Goal: Task Accomplishment & Management: Manage account settings

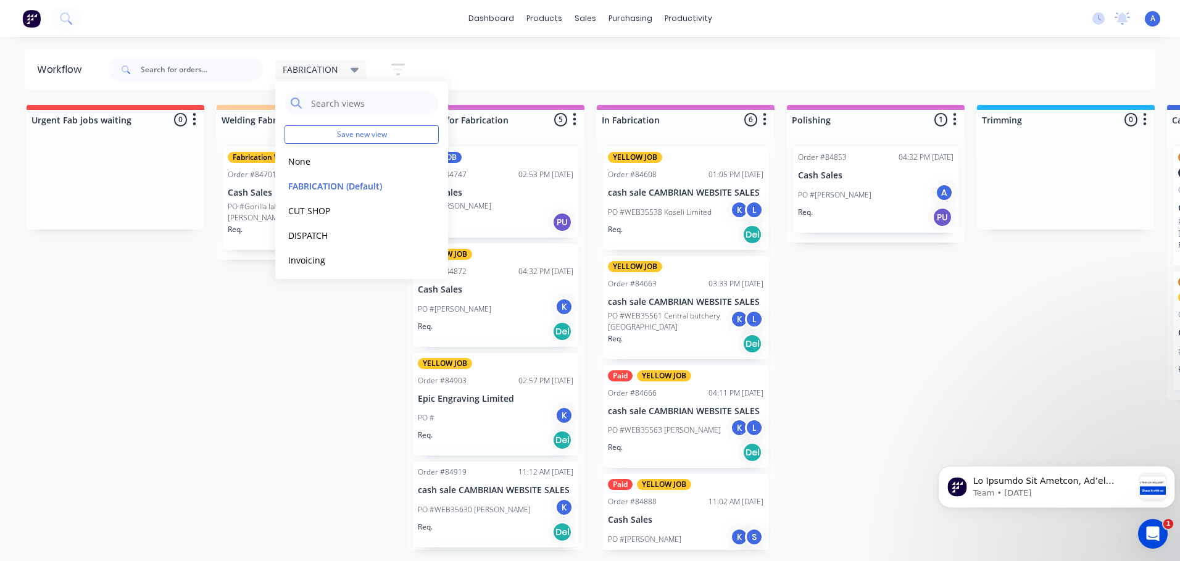
click at [680, 500] on div "Order #84888 11:02 AM [DATE]" at bounding box center [685, 501] width 155 height 11
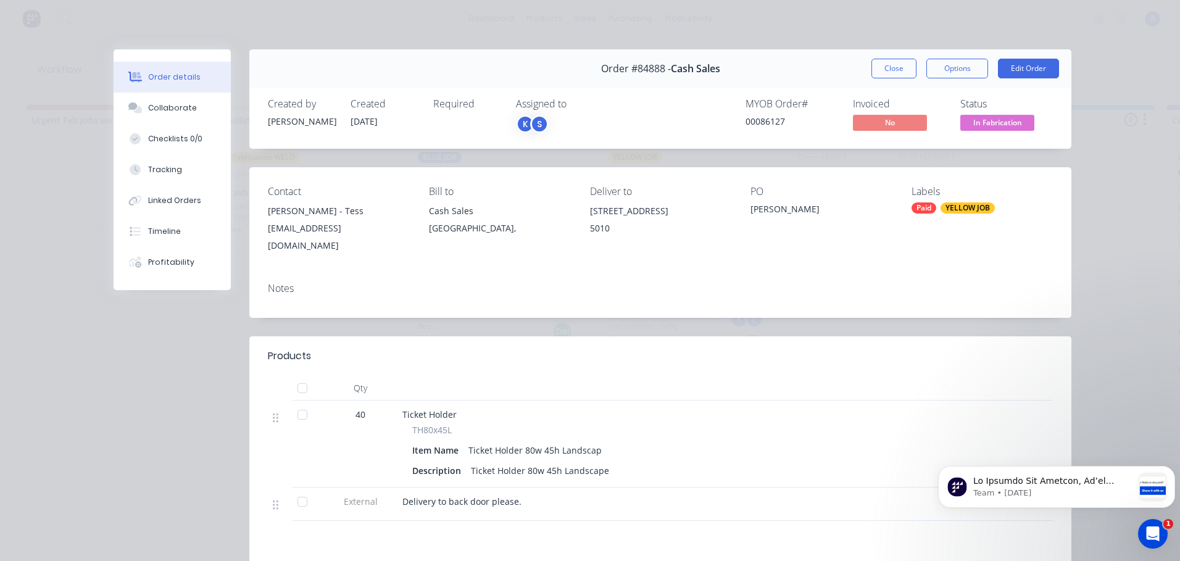
click at [1000, 124] on span "In Fabrication" at bounding box center [997, 122] width 74 height 15
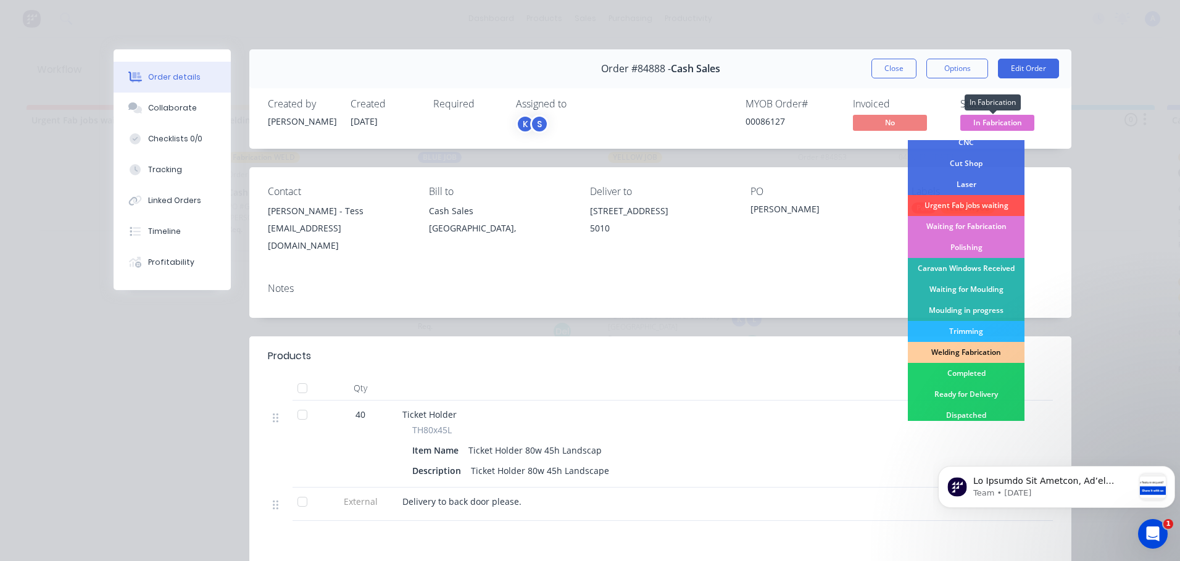
scroll to position [86, 0]
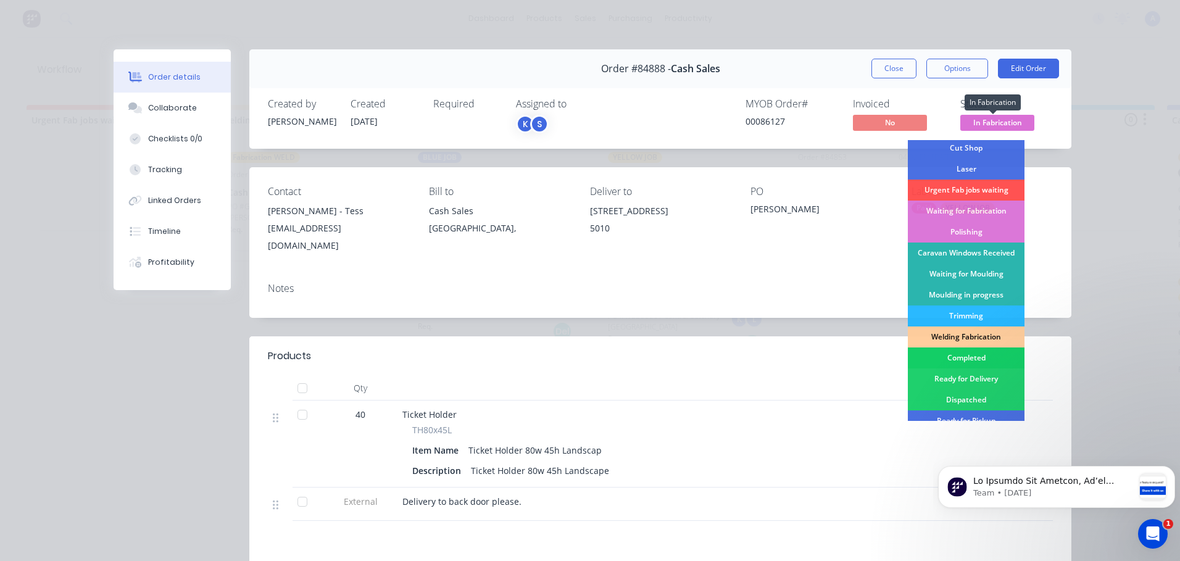
click at [964, 358] on div "Completed" at bounding box center [966, 357] width 117 height 21
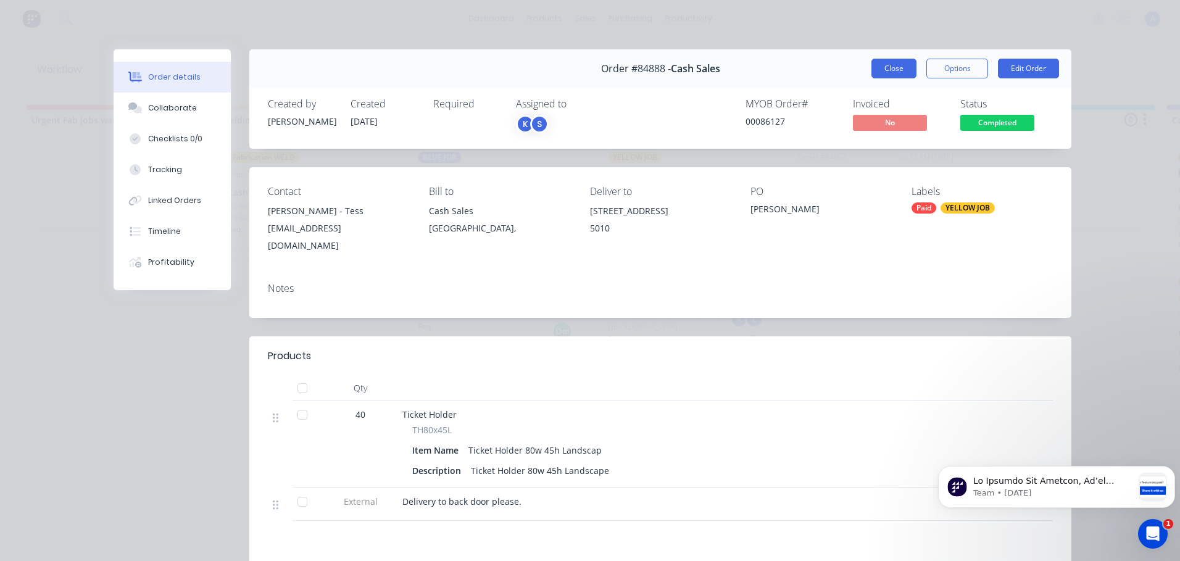
click at [875, 65] on button "Close" at bounding box center [893, 69] width 45 height 20
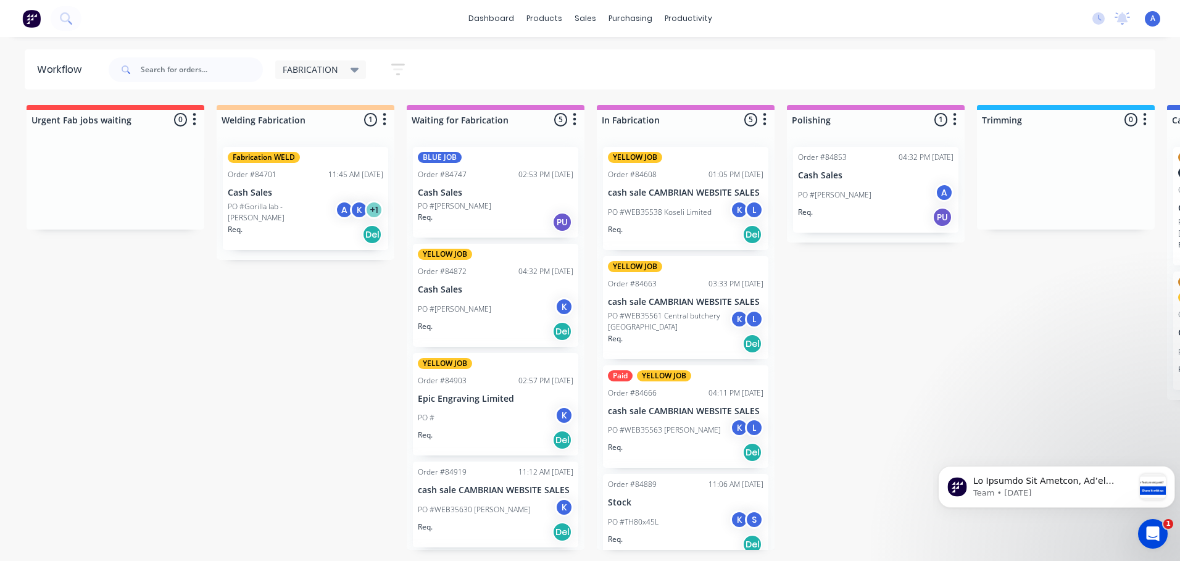
click at [739, 497] on p "Stock" at bounding box center [685, 502] width 155 height 10
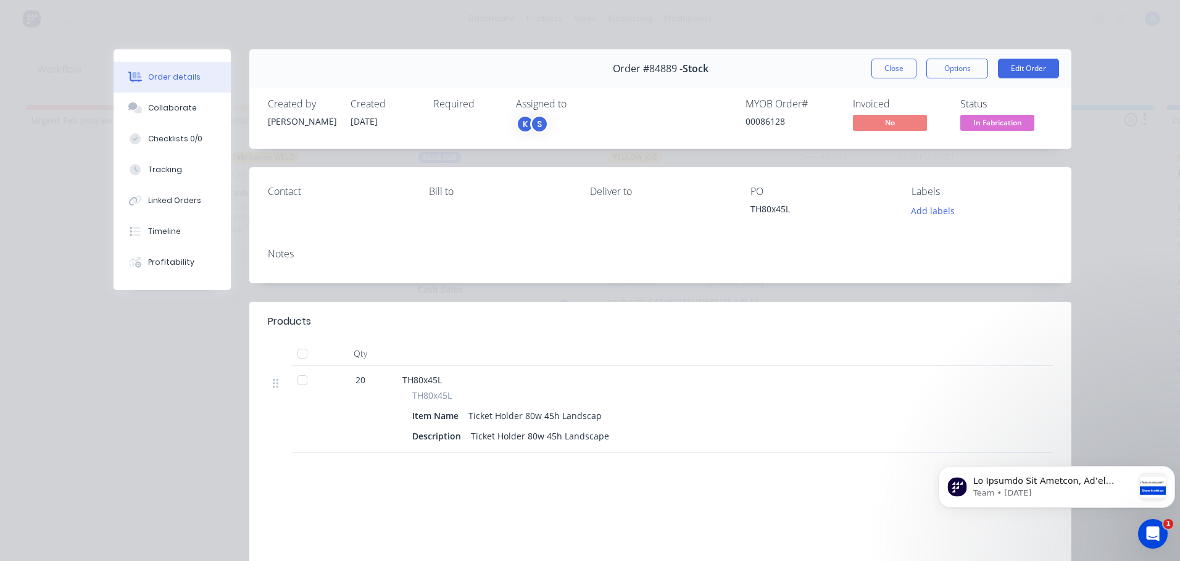
click at [998, 123] on span "In Fabrication" at bounding box center [997, 122] width 74 height 15
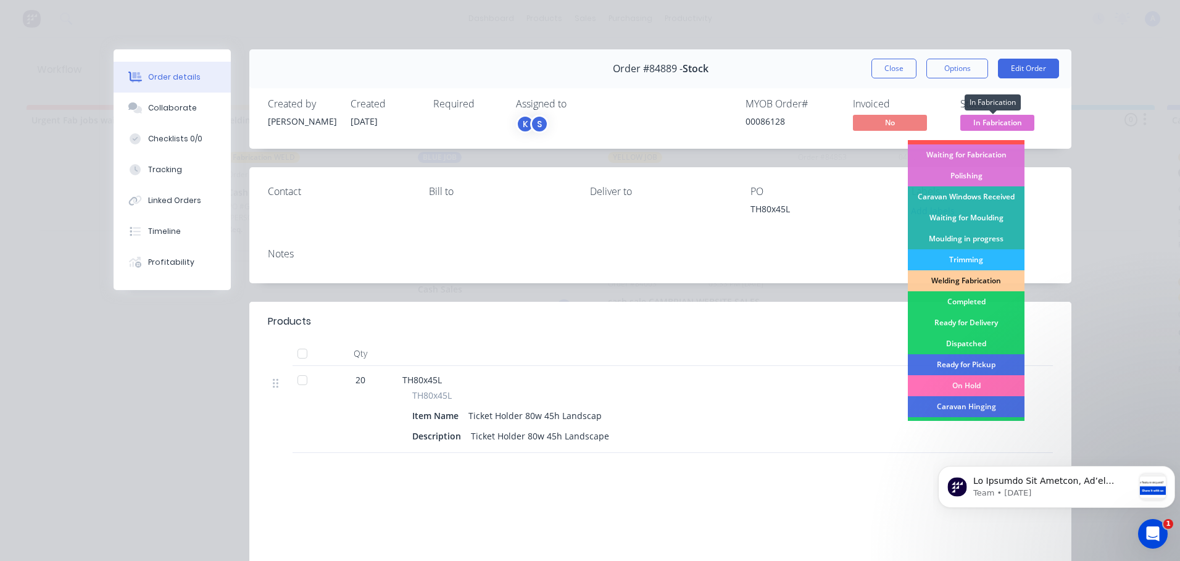
scroll to position [167, 0]
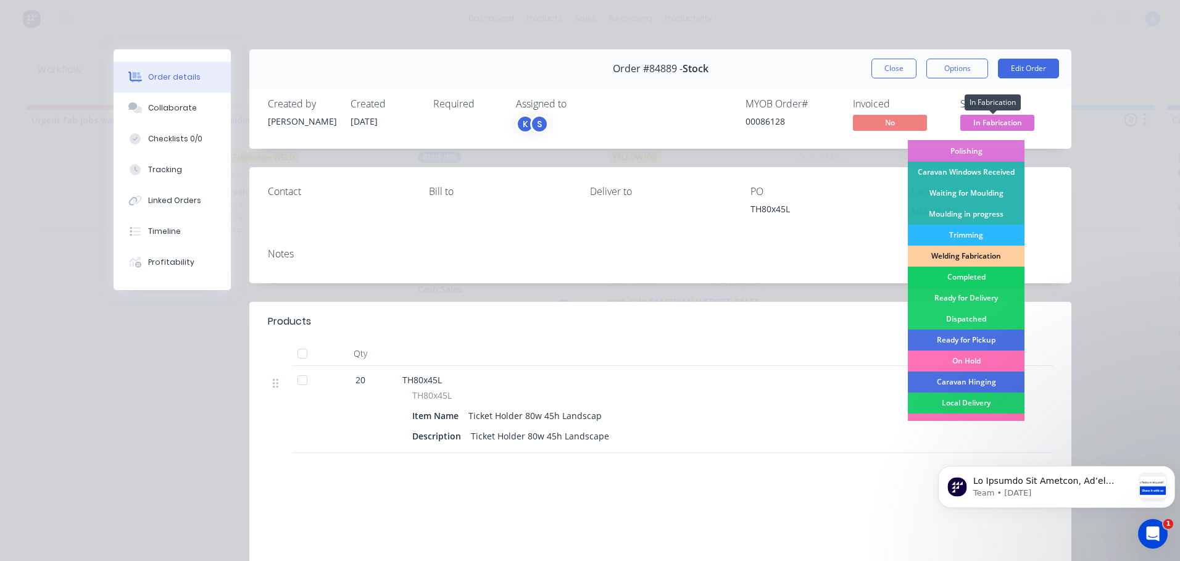
click at [968, 278] on div "Completed" at bounding box center [966, 277] width 117 height 21
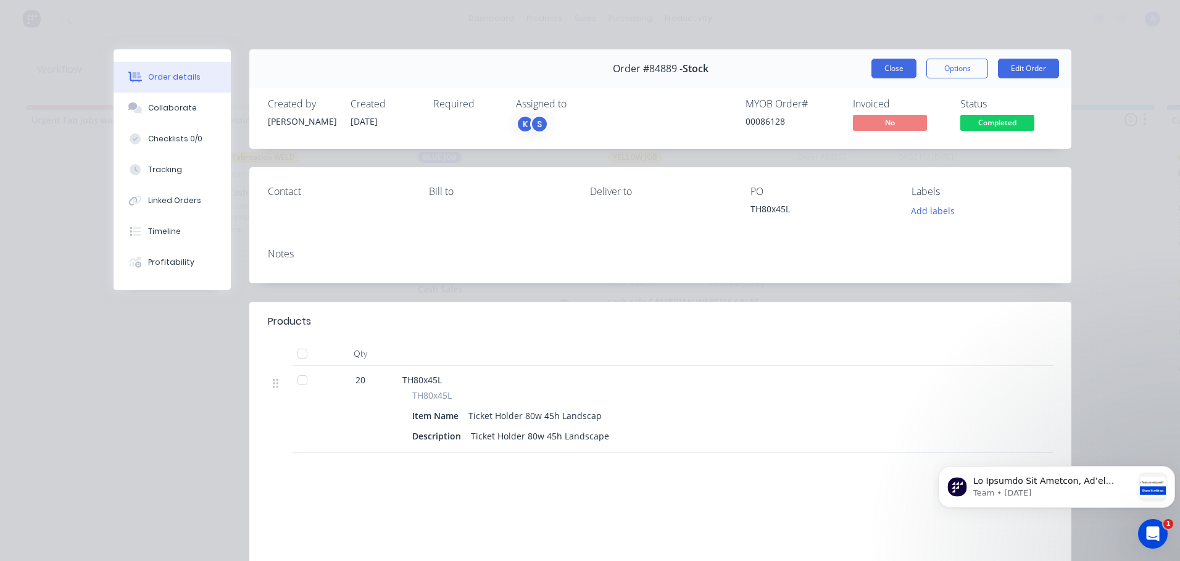
click at [884, 68] on button "Close" at bounding box center [893, 69] width 45 height 20
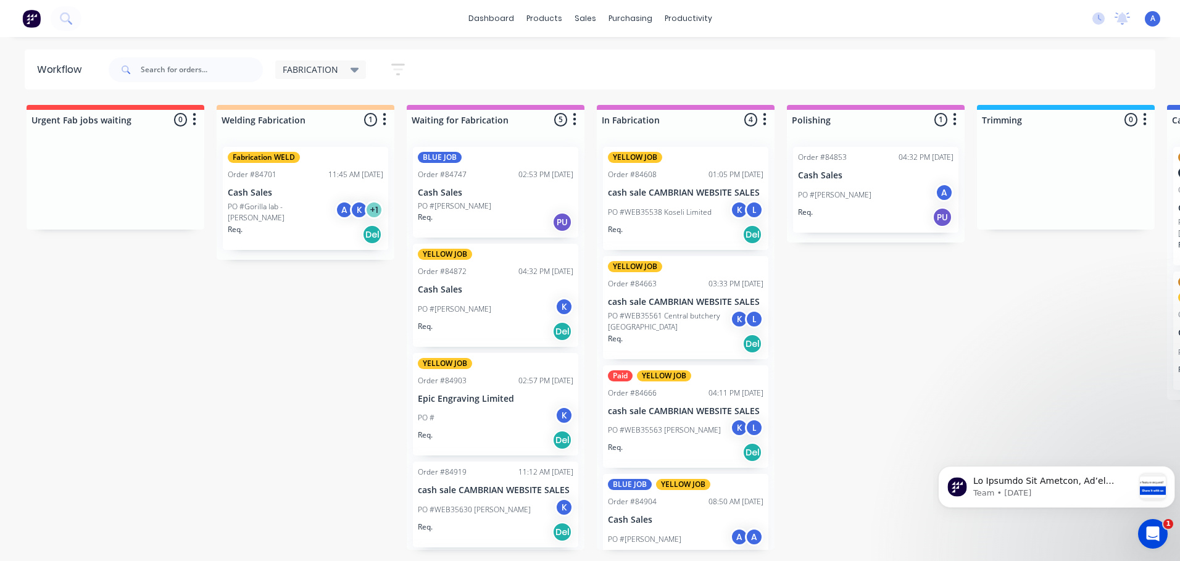
scroll to position [28, 0]
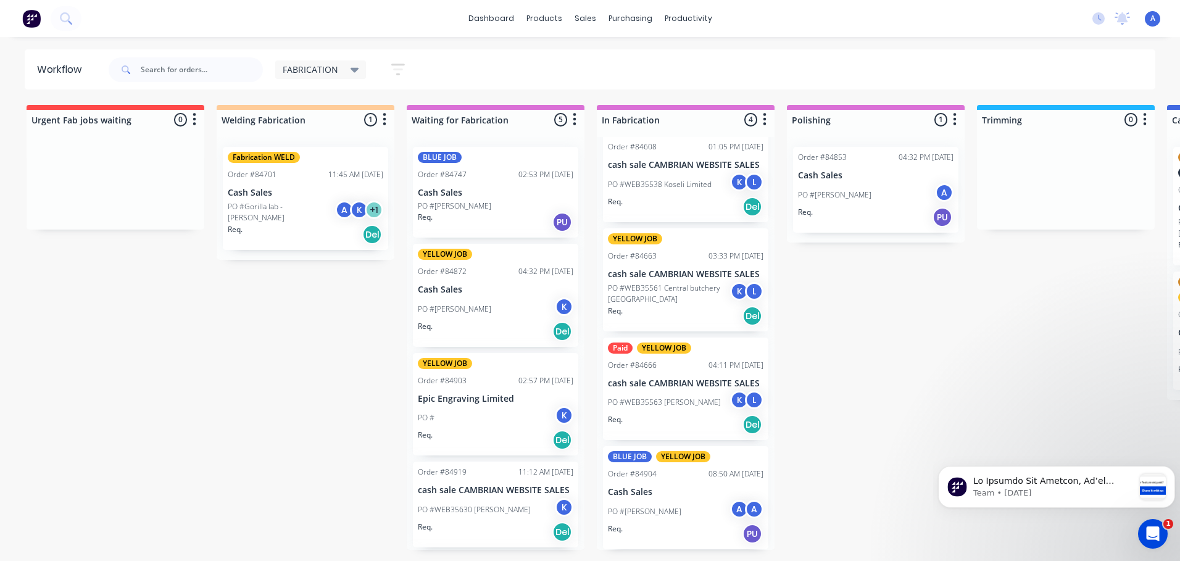
click at [692, 501] on div "PO #[PERSON_NAME] A A" at bounding box center [685, 511] width 155 height 23
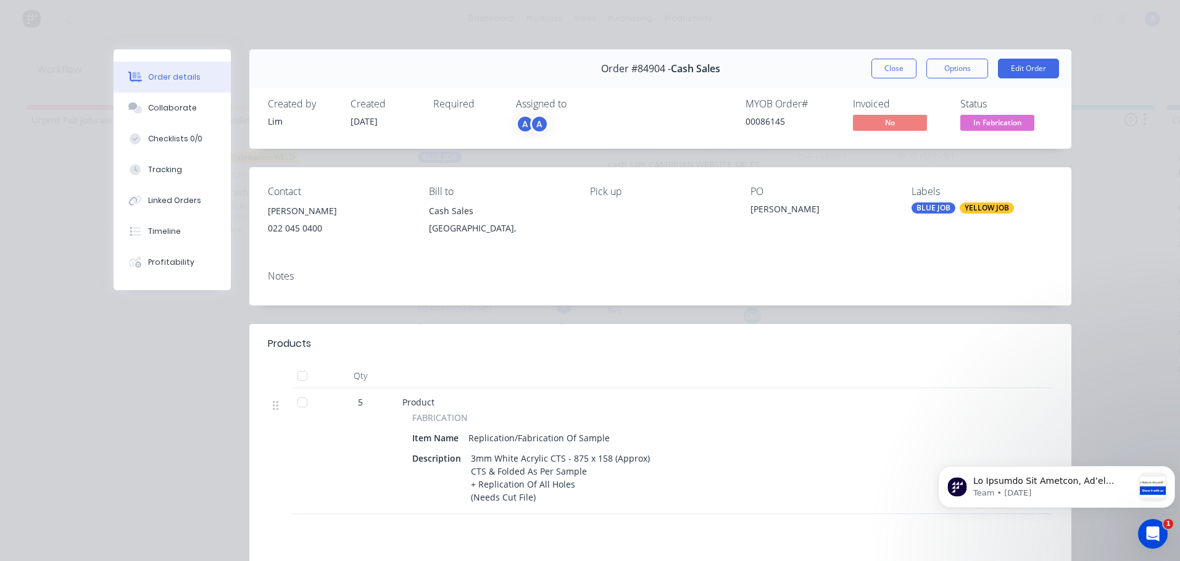
click at [993, 122] on span "In Fabrication" at bounding box center [997, 122] width 74 height 15
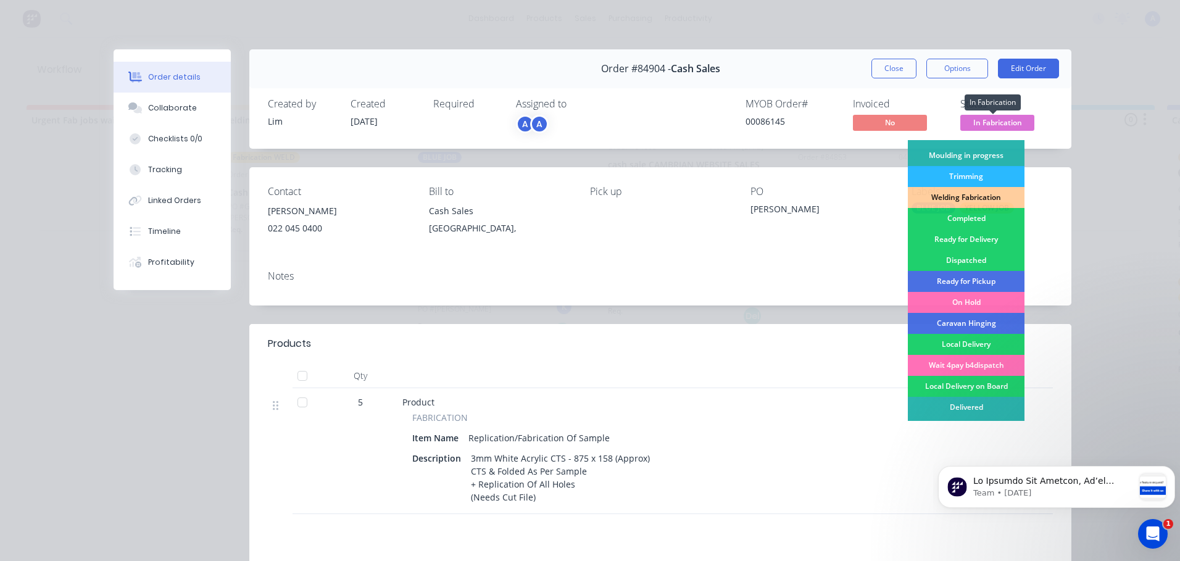
scroll to position [230, 0]
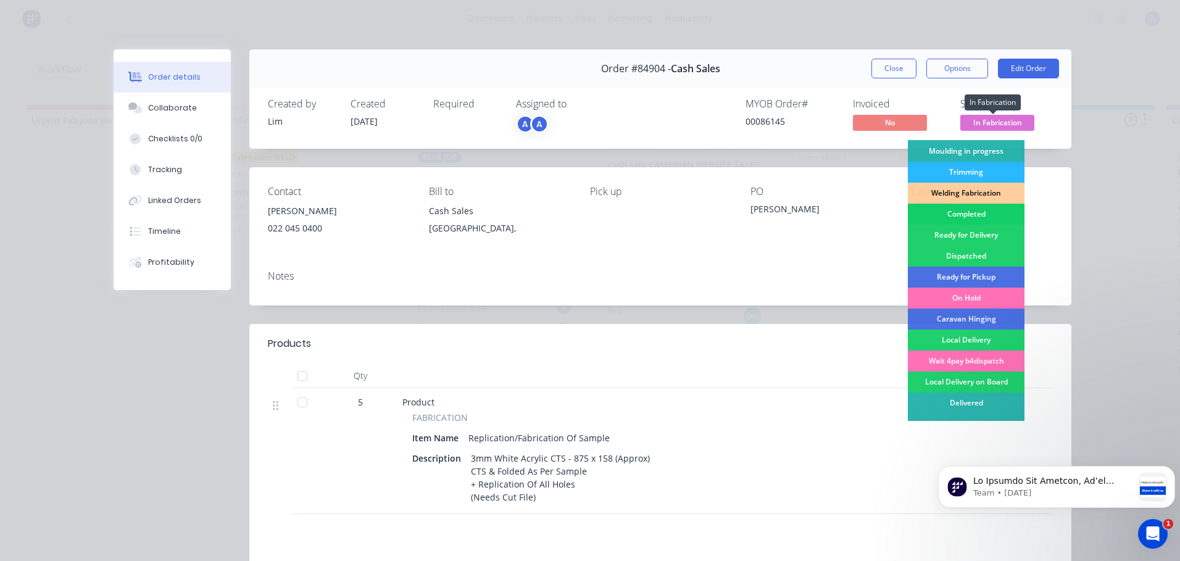
click at [978, 219] on div "Completed" at bounding box center [966, 214] width 117 height 21
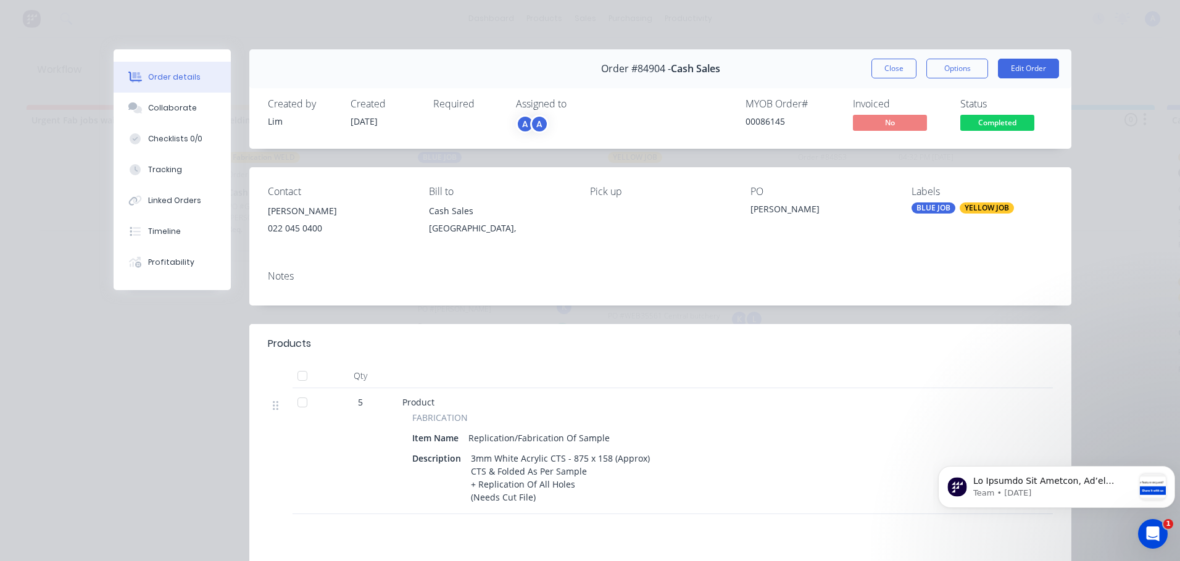
scroll to position [0, 0]
click at [893, 71] on button "Close" at bounding box center [893, 69] width 45 height 20
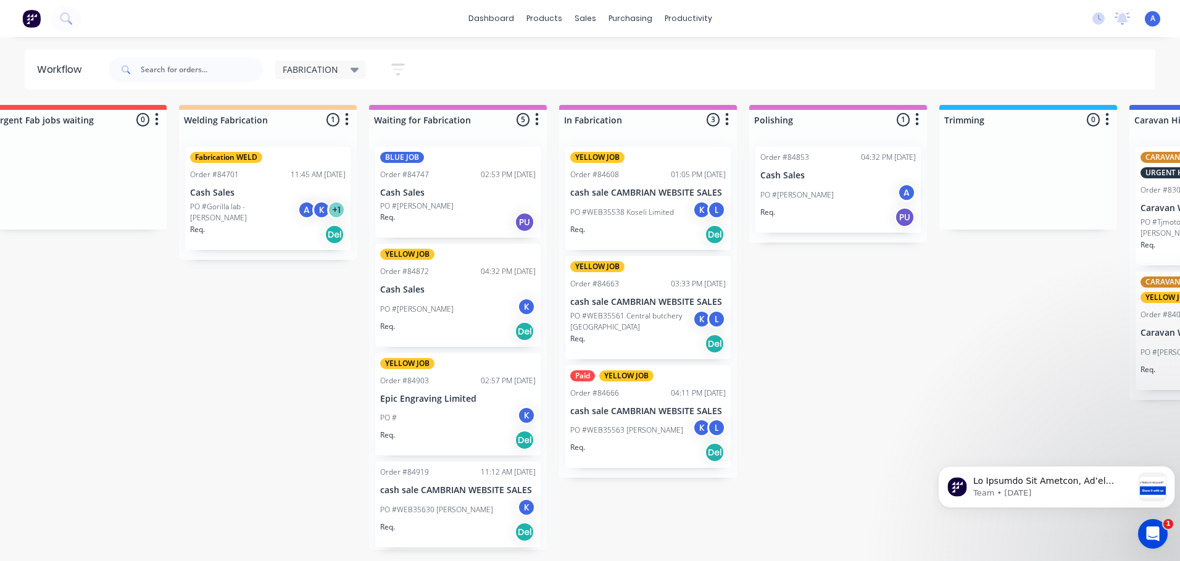
click at [479, 465] on div "Order #84919 11:12 AM [DATE] cash sale CAMBRIAN WEBSITE SALES PO #WEB35630 [PER…" at bounding box center [457, 505] width 165 height 86
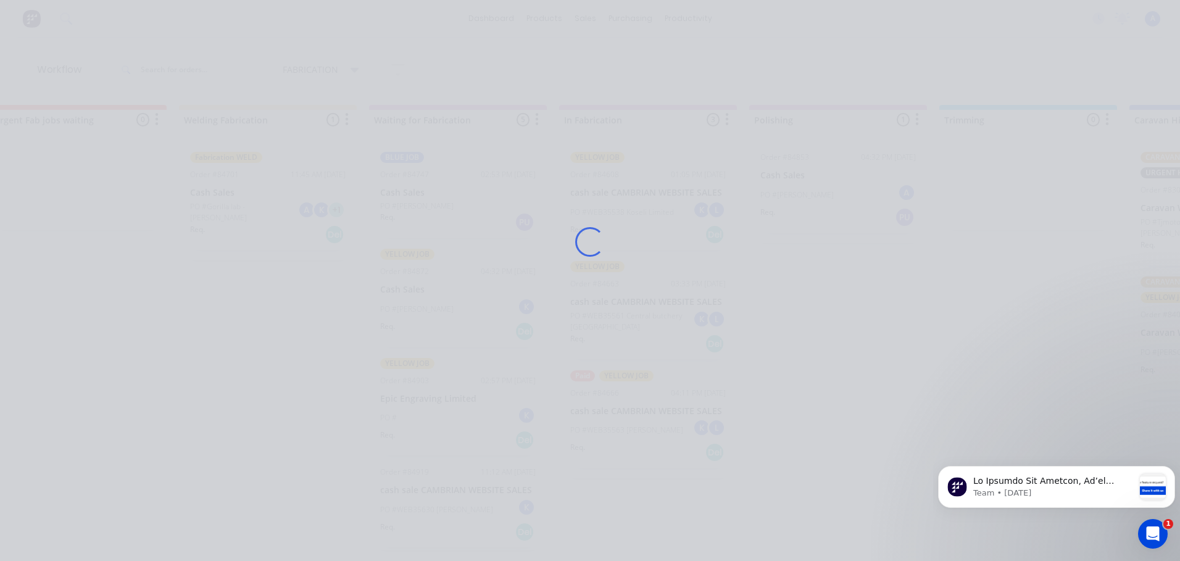
scroll to position [65, 0]
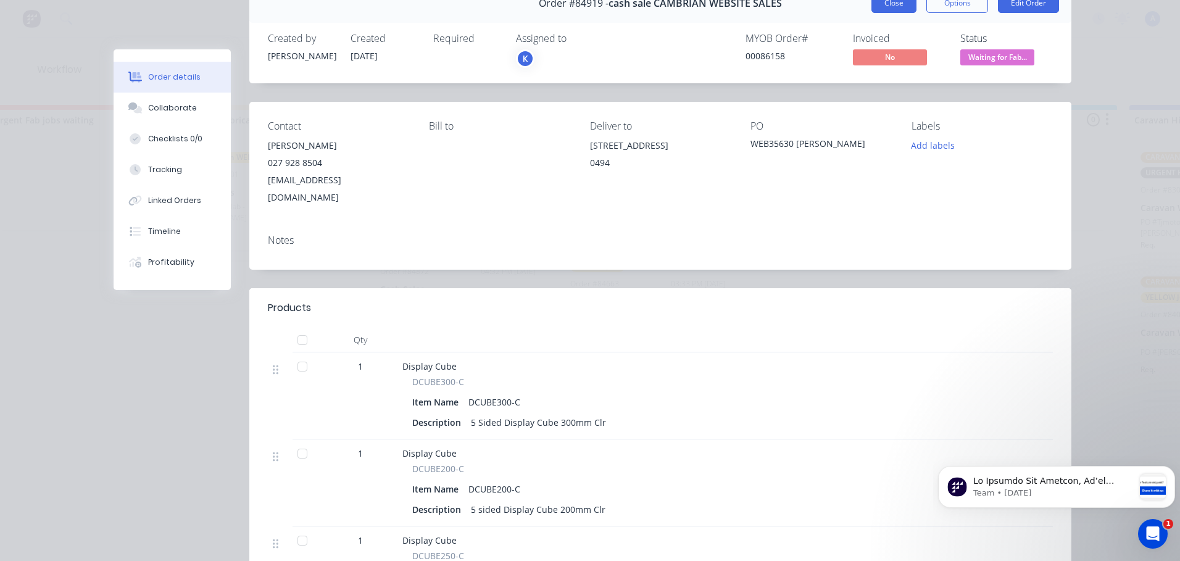
click at [901, 12] on button "Close" at bounding box center [893, 3] width 45 height 20
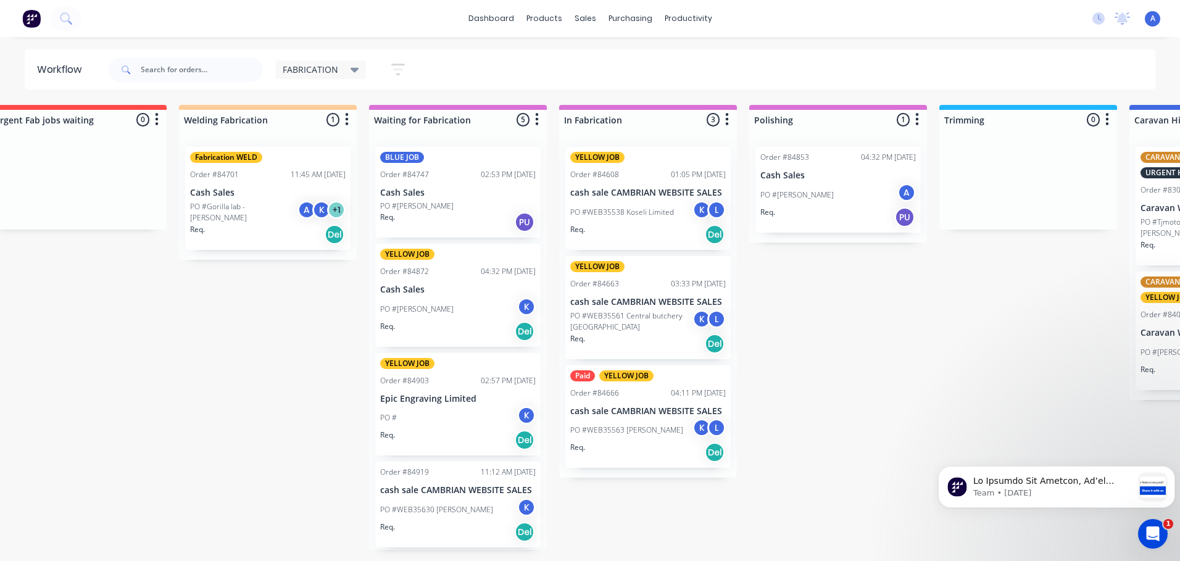
click at [465, 409] on div "PO # K" at bounding box center [457, 417] width 155 height 23
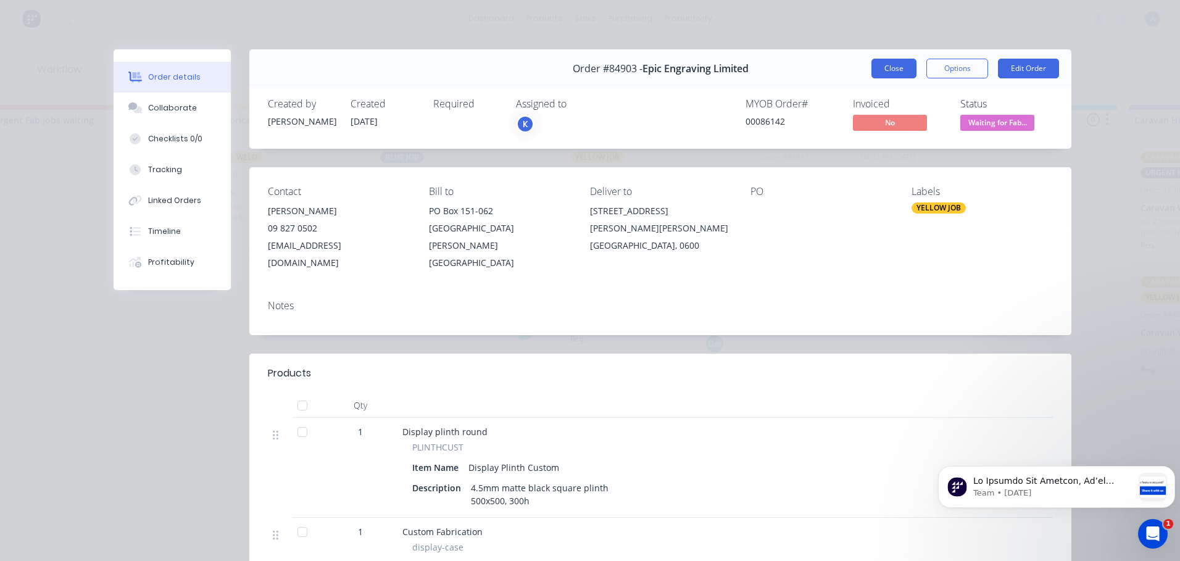
click at [882, 73] on button "Close" at bounding box center [893, 69] width 45 height 20
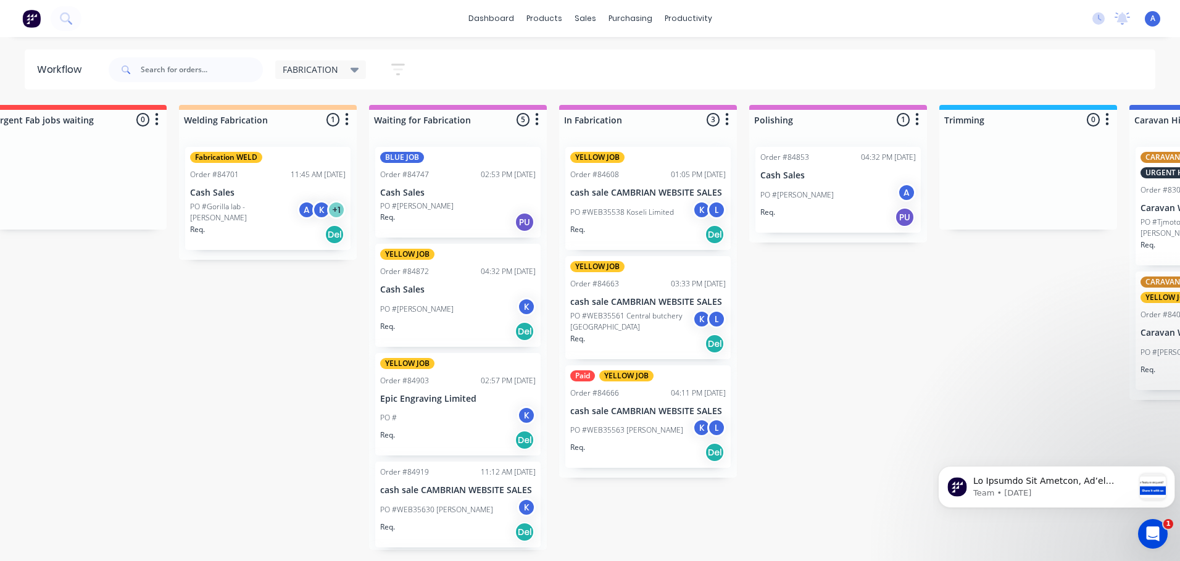
click at [467, 304] on div "PO #[PERSON_NAME] K" at bounding box center [457, 308] width 155 height 23
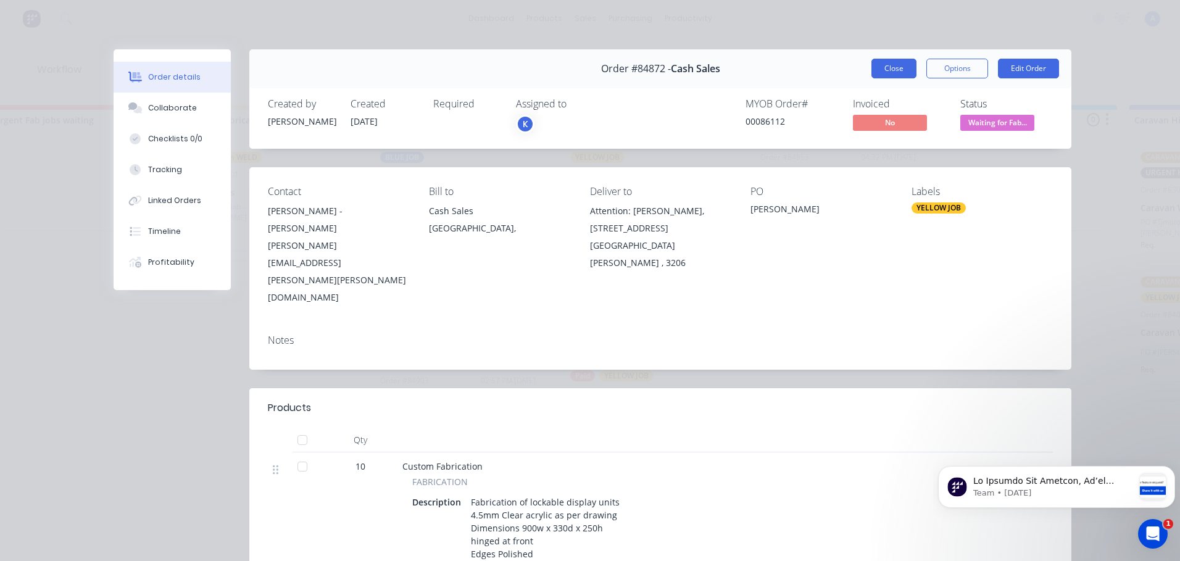
click at [888, 68] on button "Close" at bounding box center [893, 69] width 45 height 20
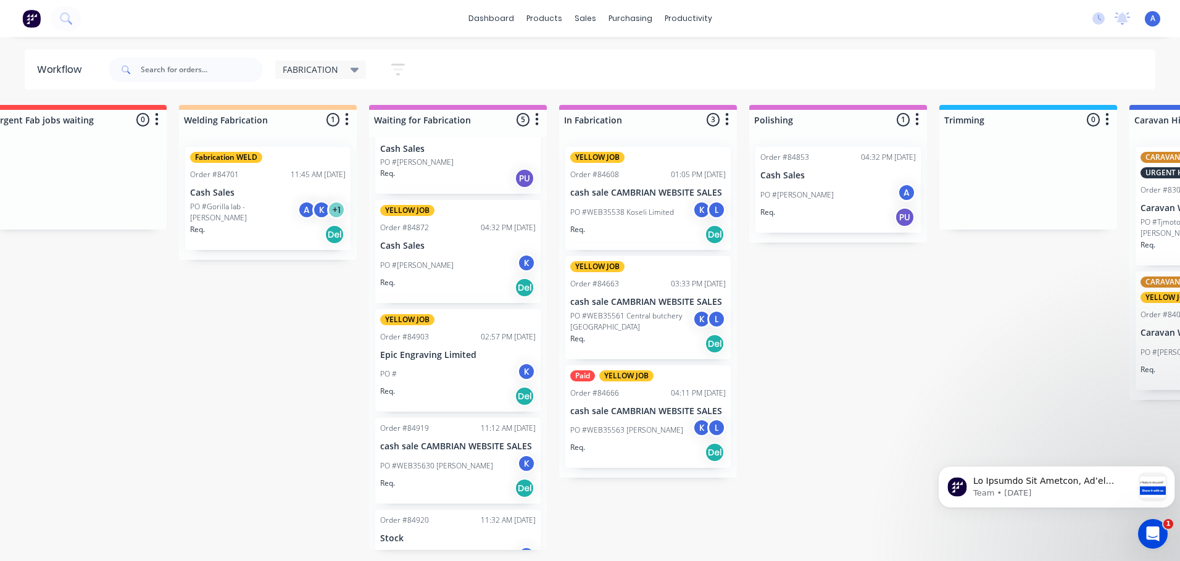
scroll to position [90, 0]
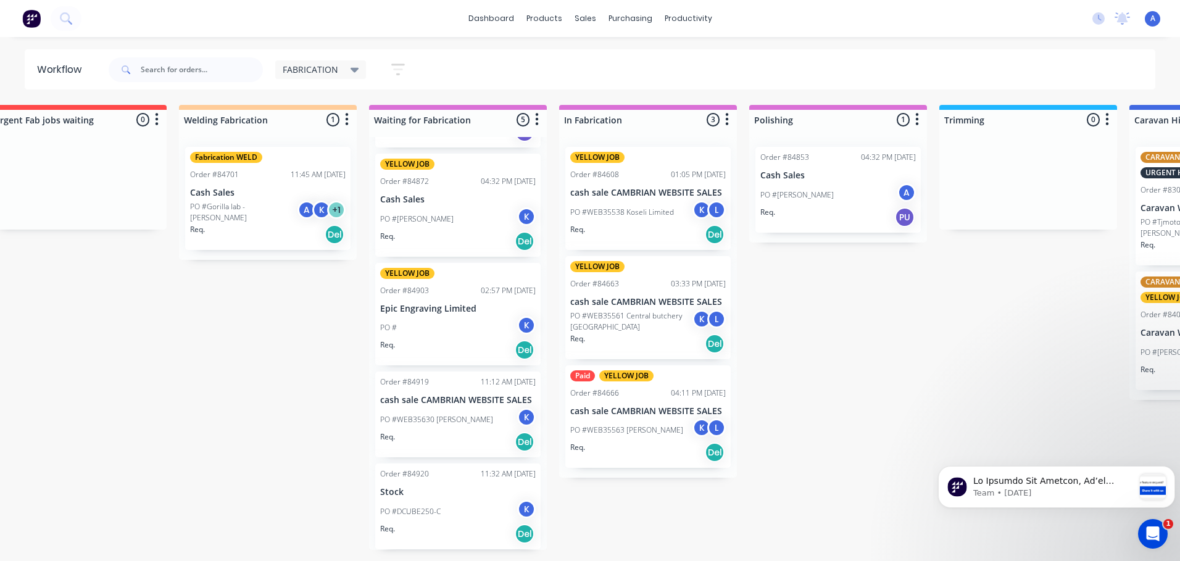
click at [468, 420] on p "PO #WEB35630 [PERSON_NAME]" at bounding box center [436, 419] width 113 height 11
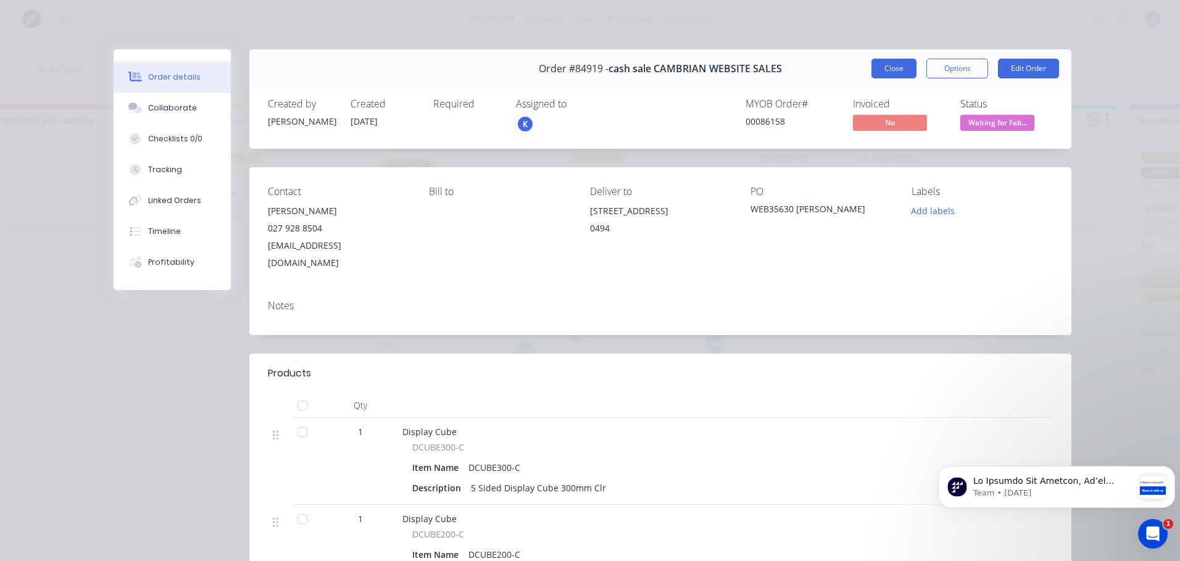
click at [880, 74] on button "Close" at bounding box center [893, 69] width 45 height 20
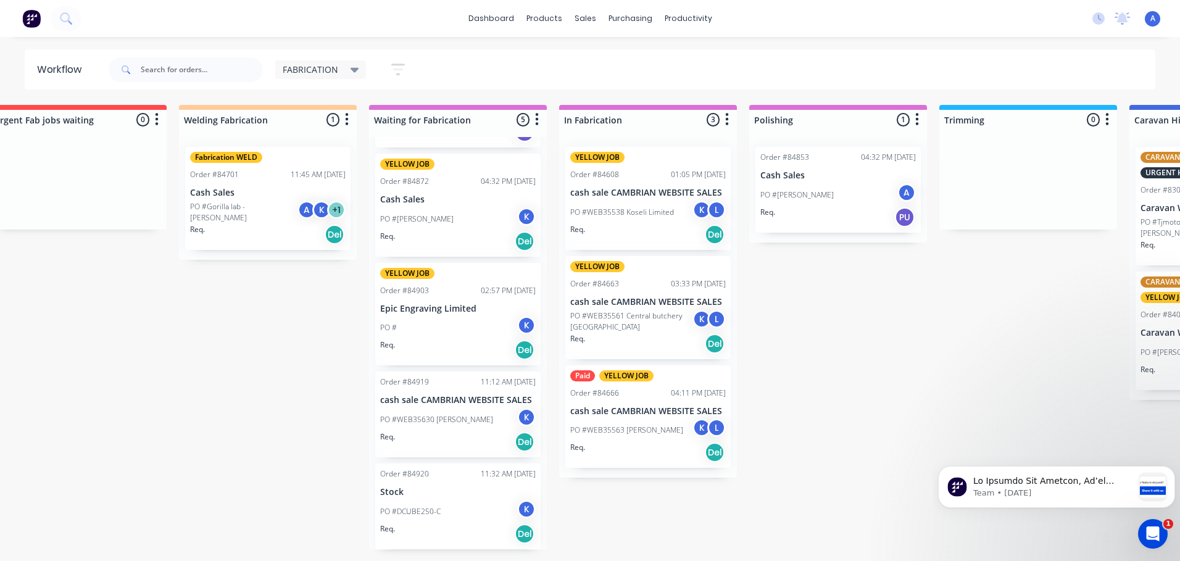
click at [449, 427] on div "PO #WEB35630 [PERSON_NAME]" at bounding box center [457, 419] width 155 height 23
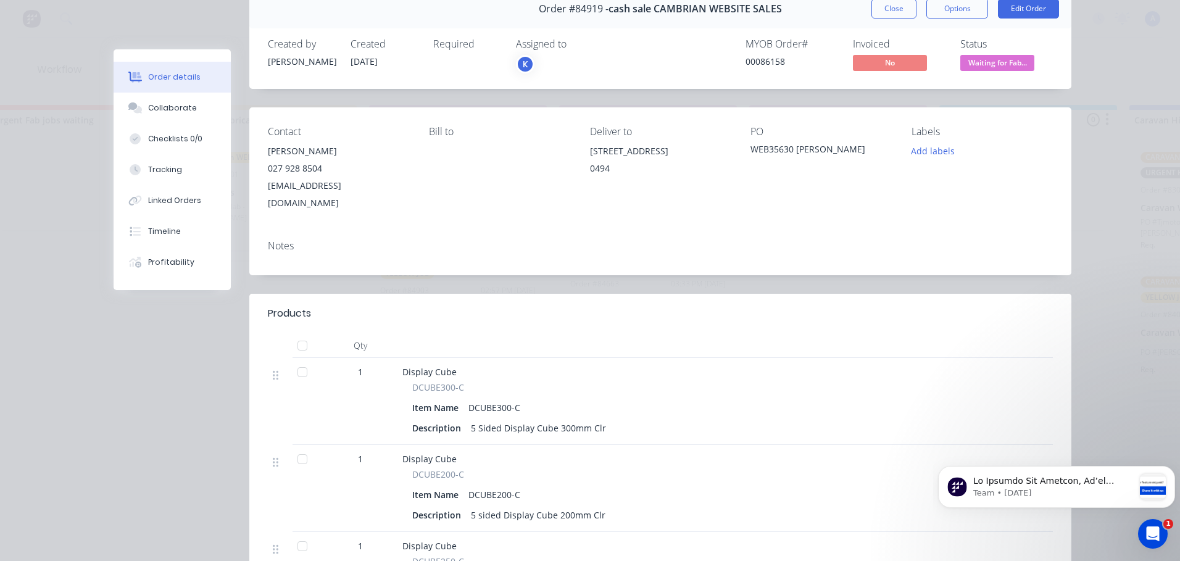
scroll to position [0, 0]
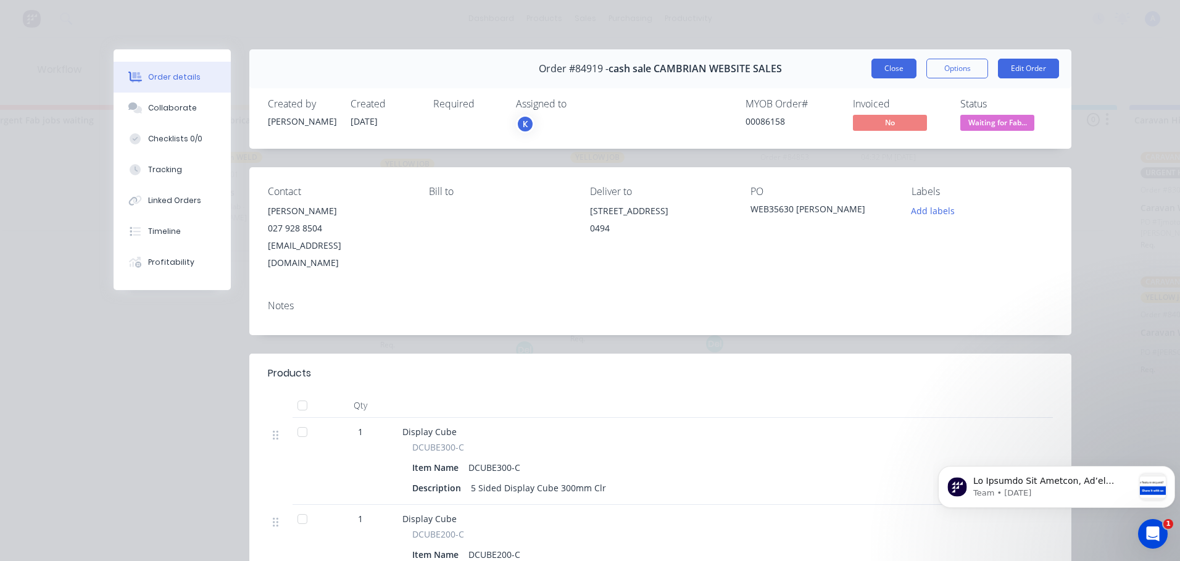
click at [887, 69] on button "Close" at bounding box center [893, 69] width 45 height 20
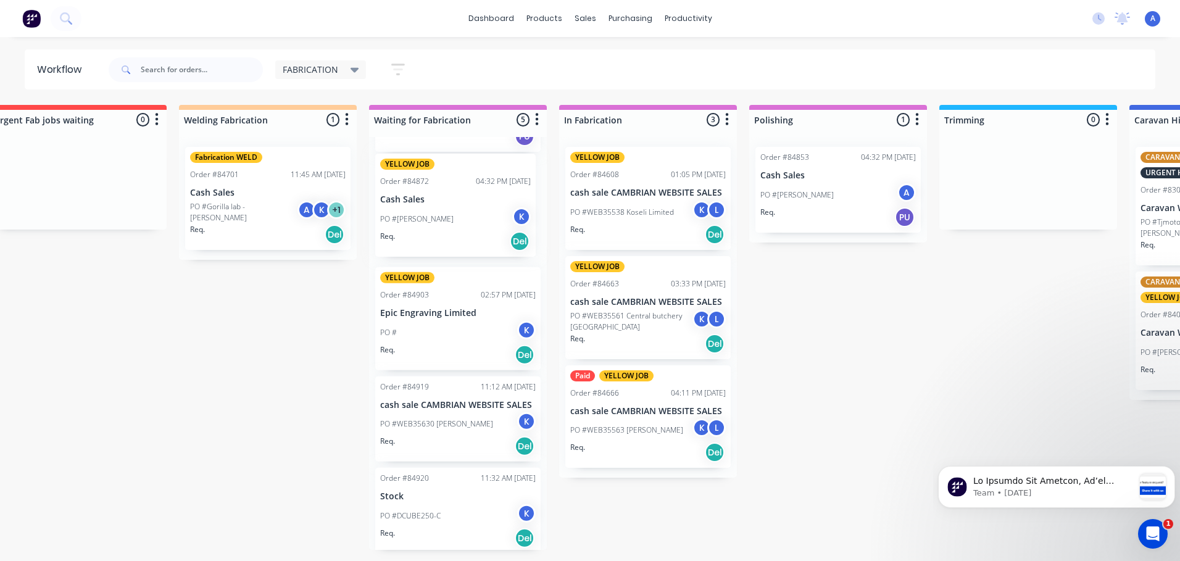
scroll to position [85, 0]
click at [459, 220] on div "PO #[PERSON_NAME] K" at bounding box center [457, 223] width 155 height 23
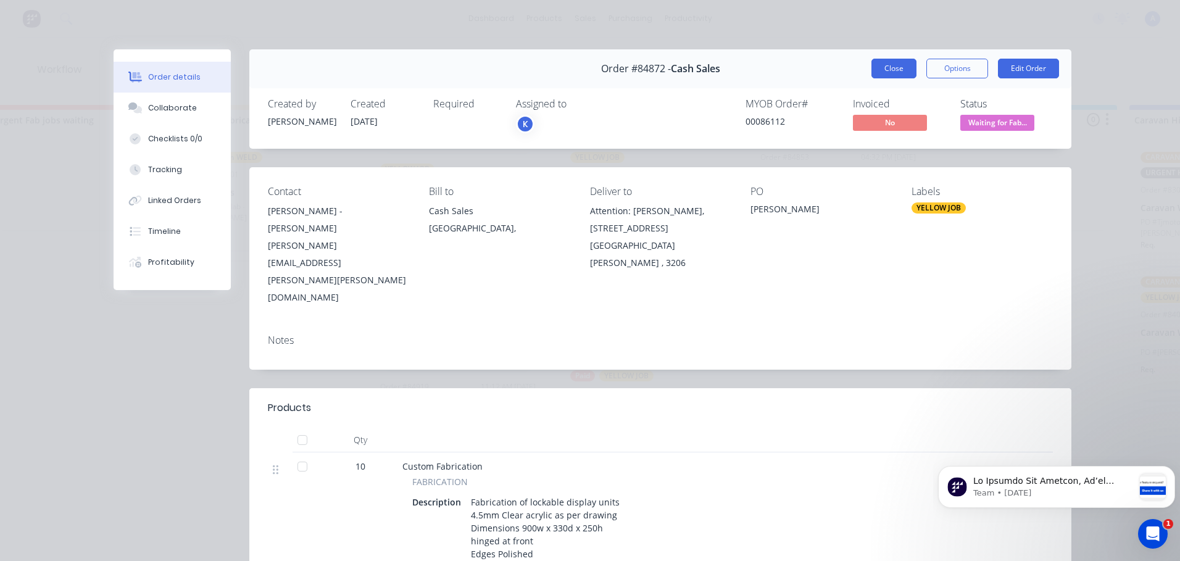
click at [889, 68] on button "Close" at bounding box center [893, 69] width 45 height 20
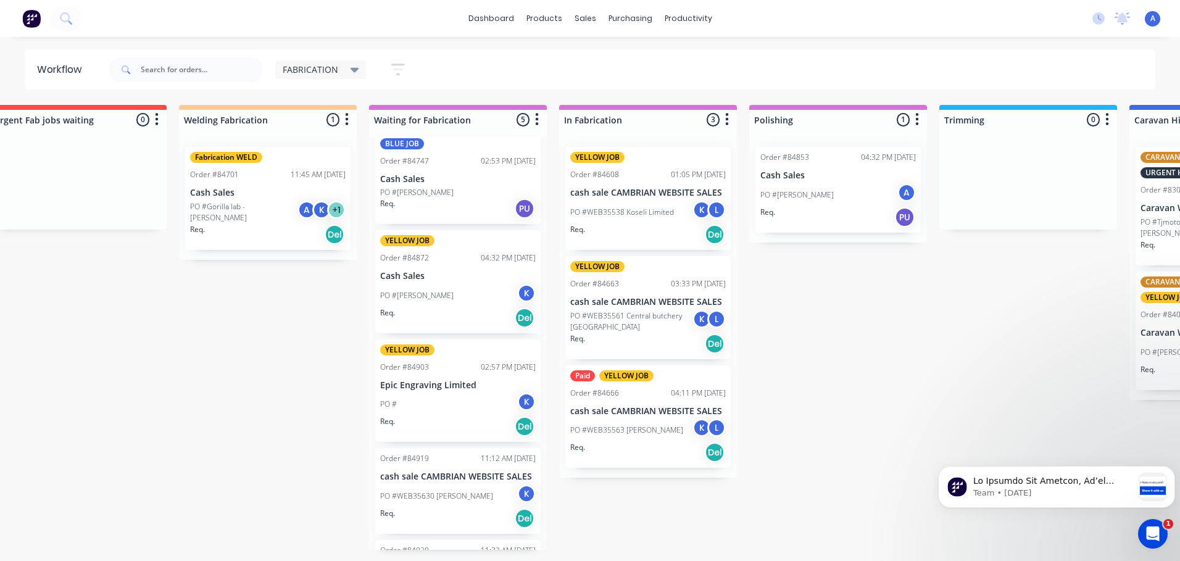
scroll to position [0, 0]
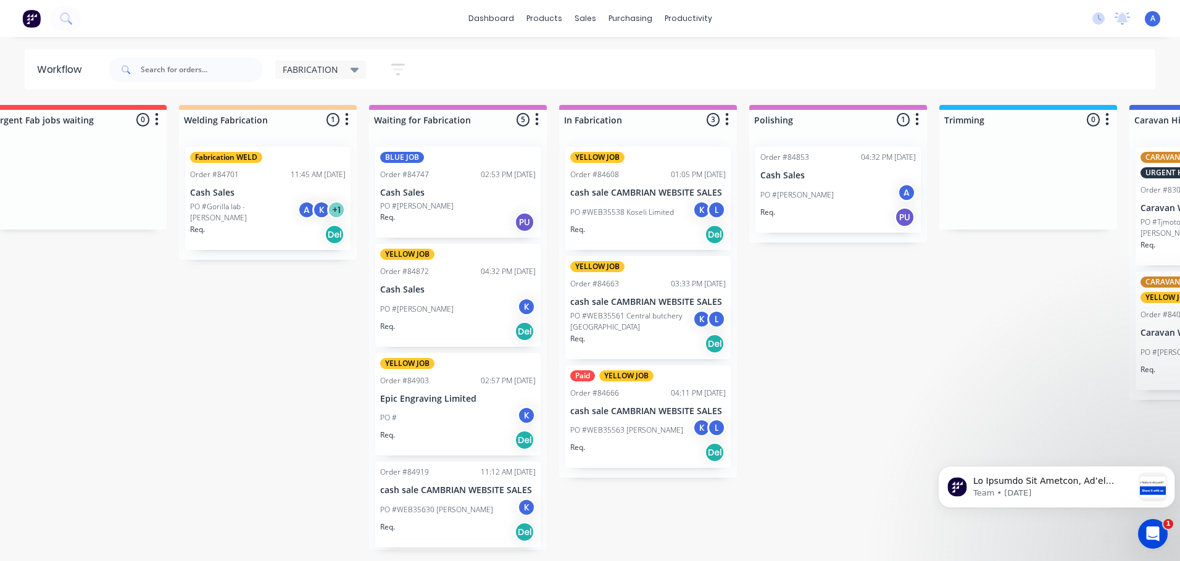
click at [329, 65] on span "FABRICATION" at bounding box center [311, 69] width 56 height 13
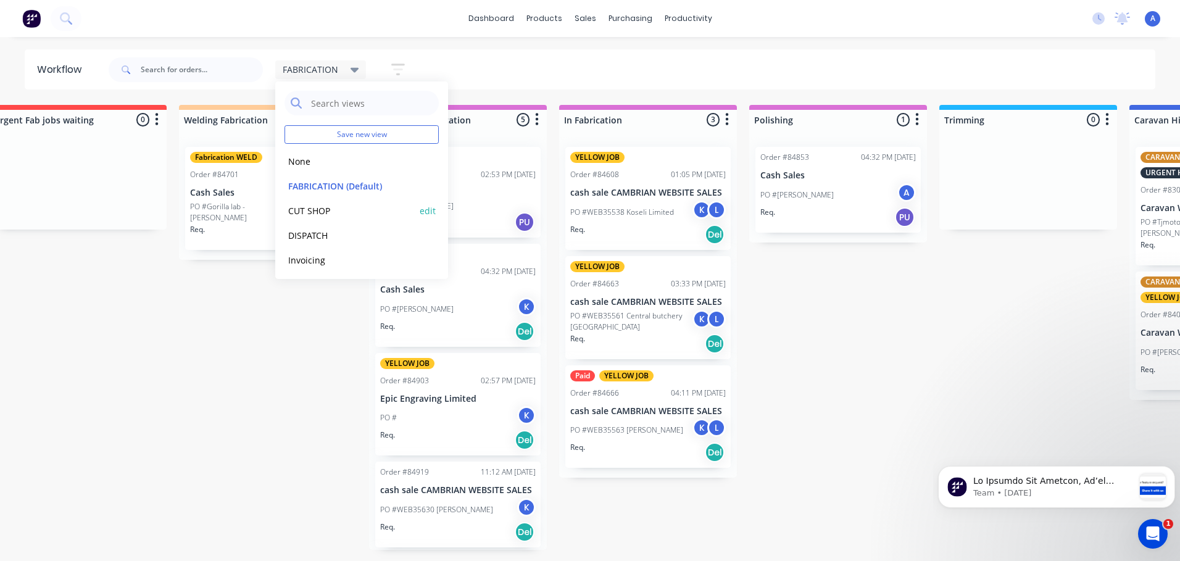
click at [326, 206] on button "CUT SHOP" at bounding box center [349, 211] width 131 height 14
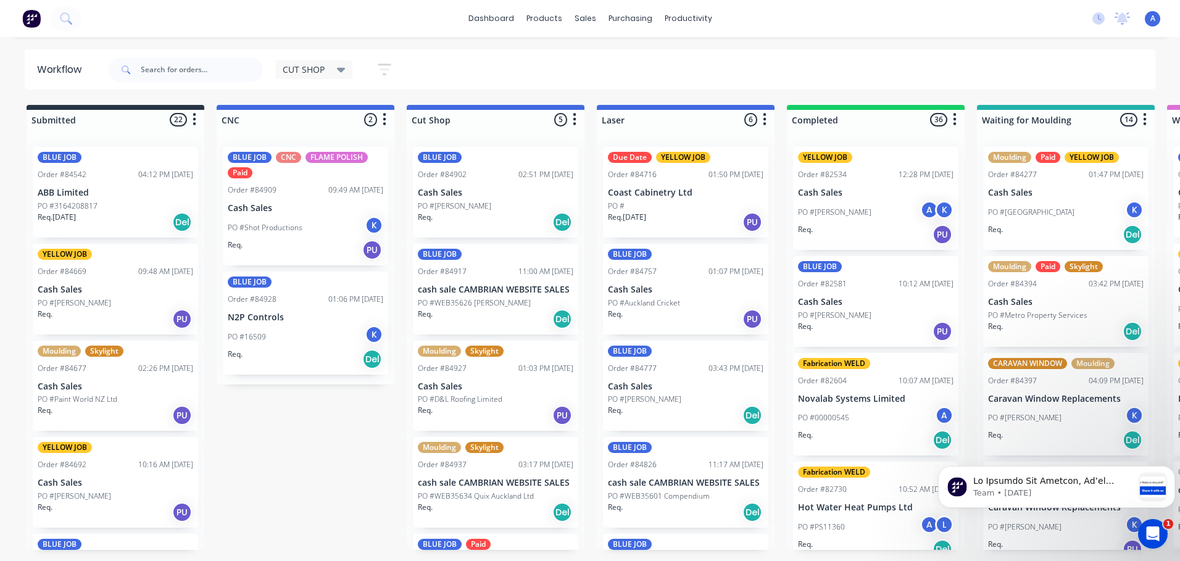
click at [442, 300] on p "PO #WEB35626 [PERSON_NAME]" at bounding box center [474, 302] width 113 height 11
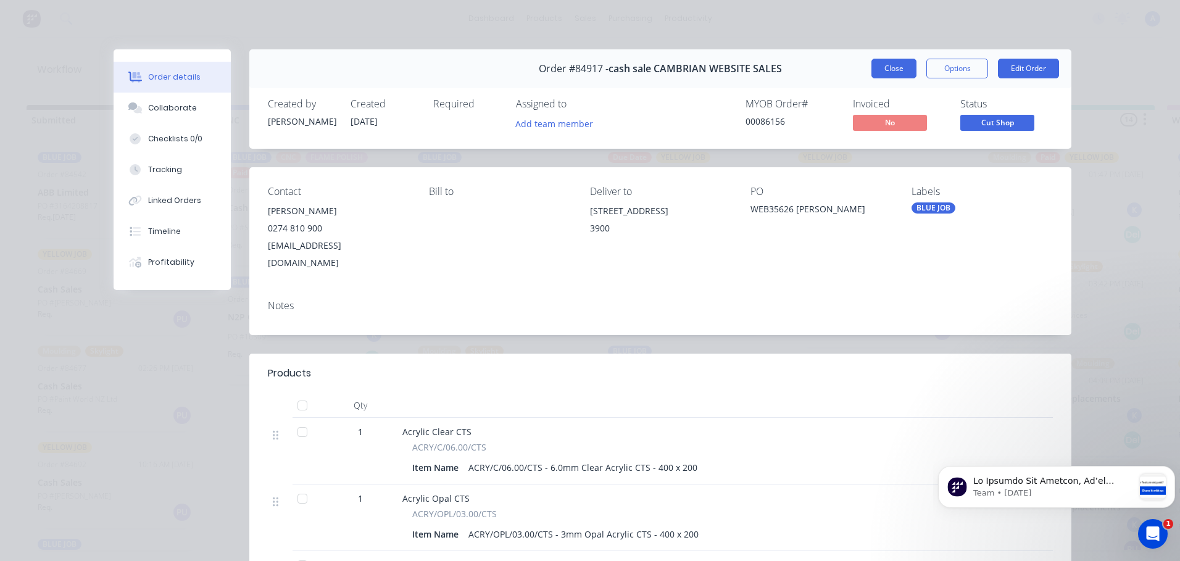
click at [901, 78] on button "Close" at bounding box center [893, 69] width 45 height 20
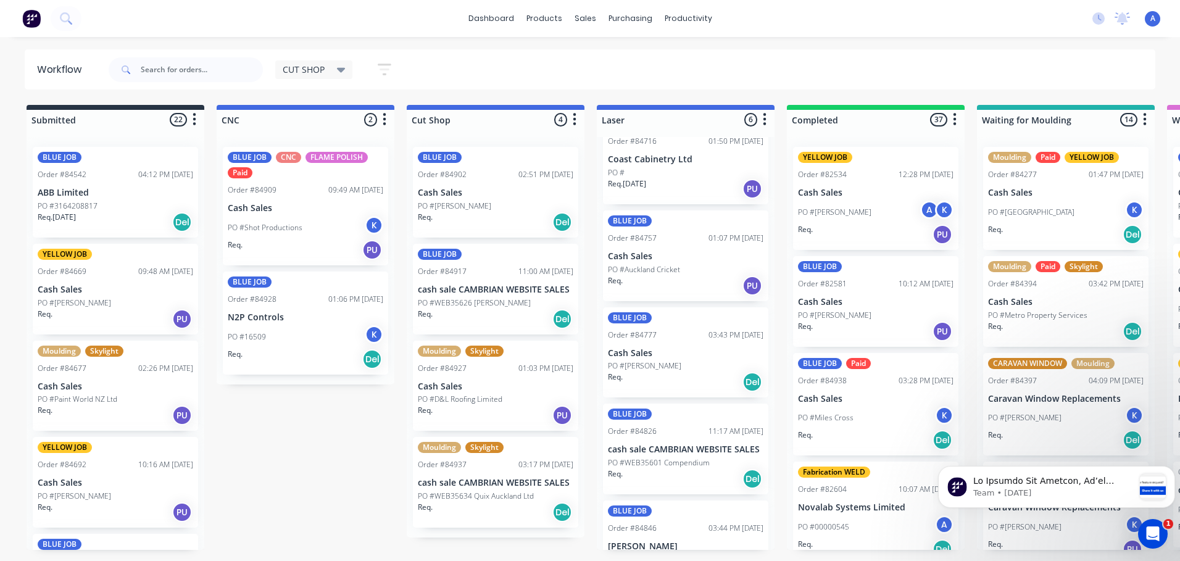
click at [331, 71] on div "CUT SHOP" at bounding box center [314, 69] width 63 height 11
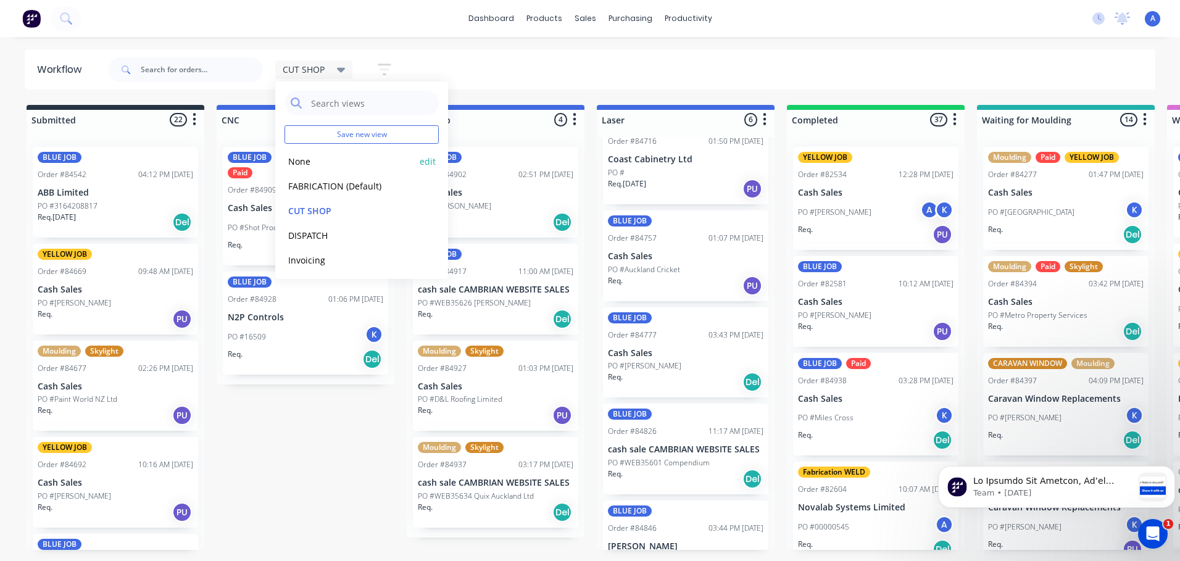
click at [304, 160] on button "None" at bounding box center [349, 161] width 131 height 14
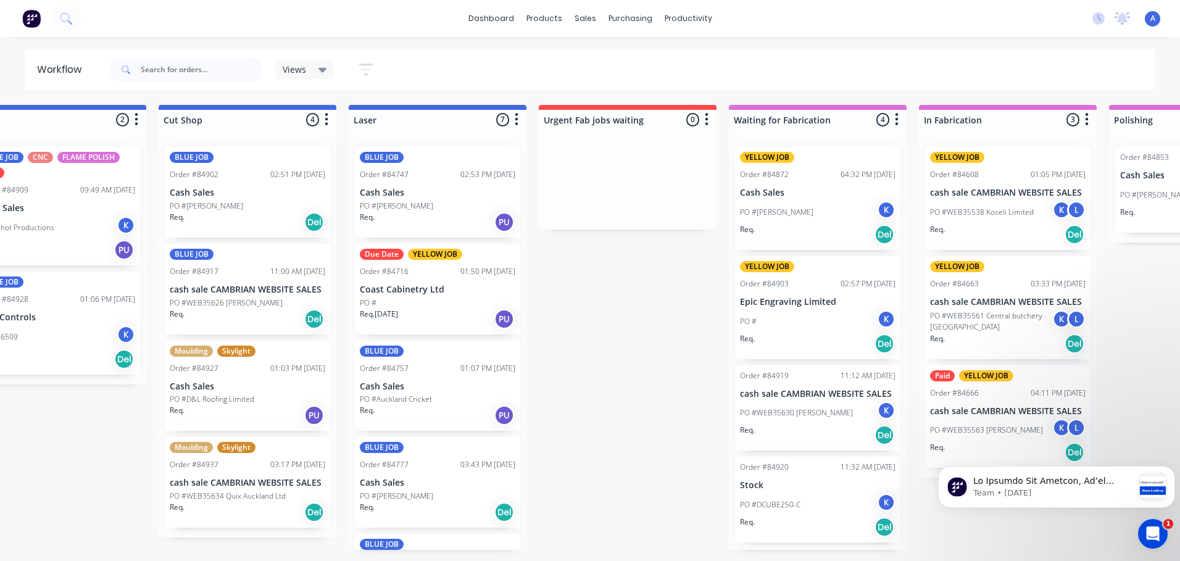
scroll to position [0, 621]
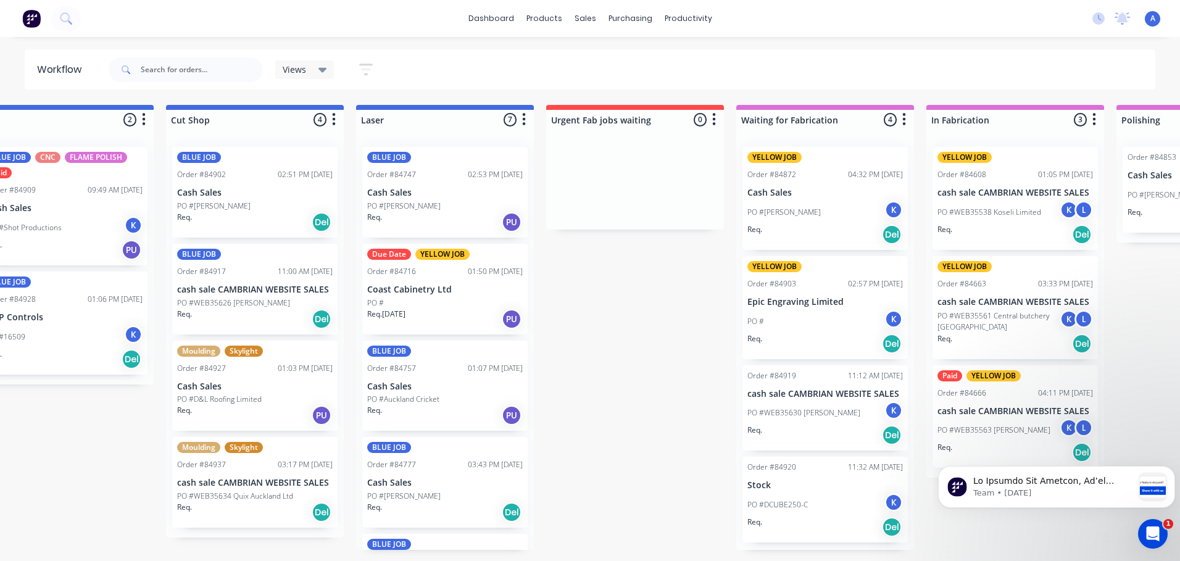
click at [323, 72] on icon at bounding box center [322, 70] width 9 height 5
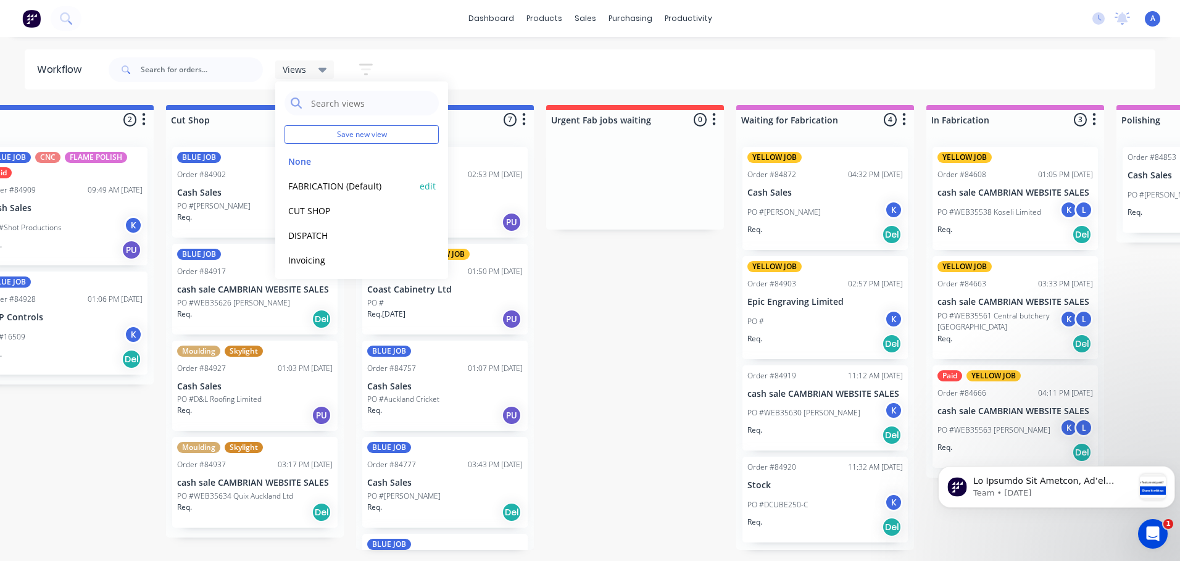
click at [343, 186] on button "FABRICATION (Default)" at bounding box center [349, 186] width 131 height 14
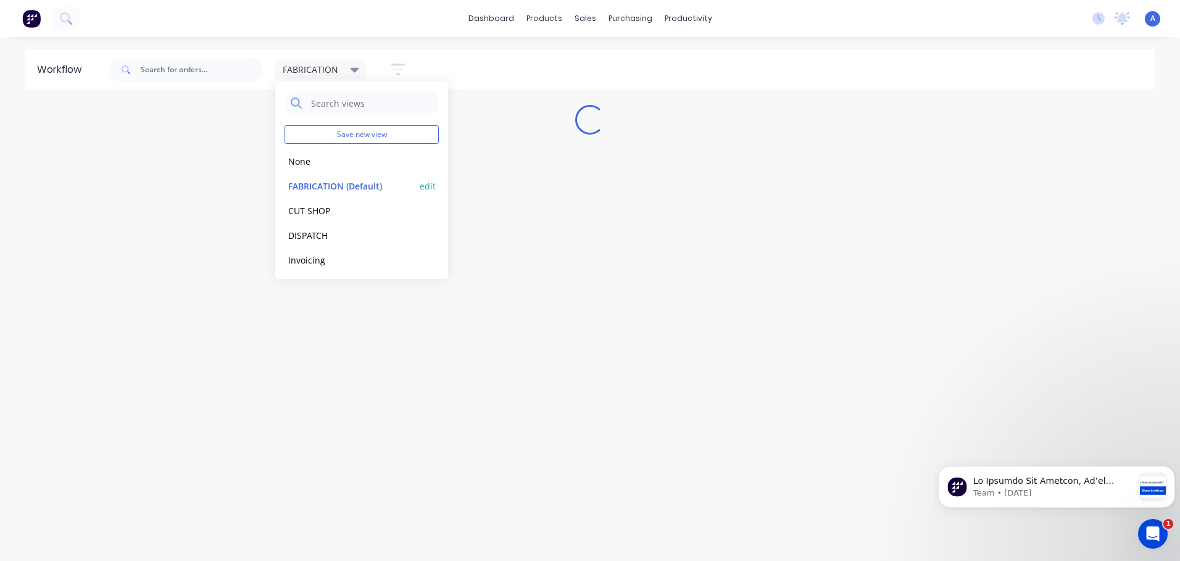
scroll to position [0, 0]
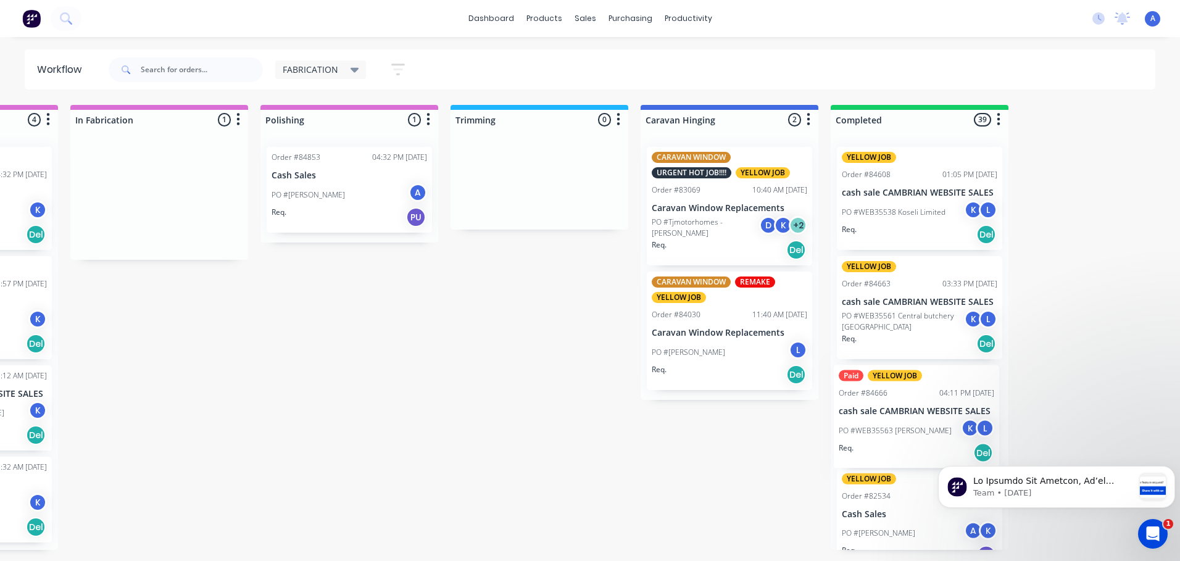
scroll to position [0, 529]
